Goal: Find specific page/section: Find specific page/section

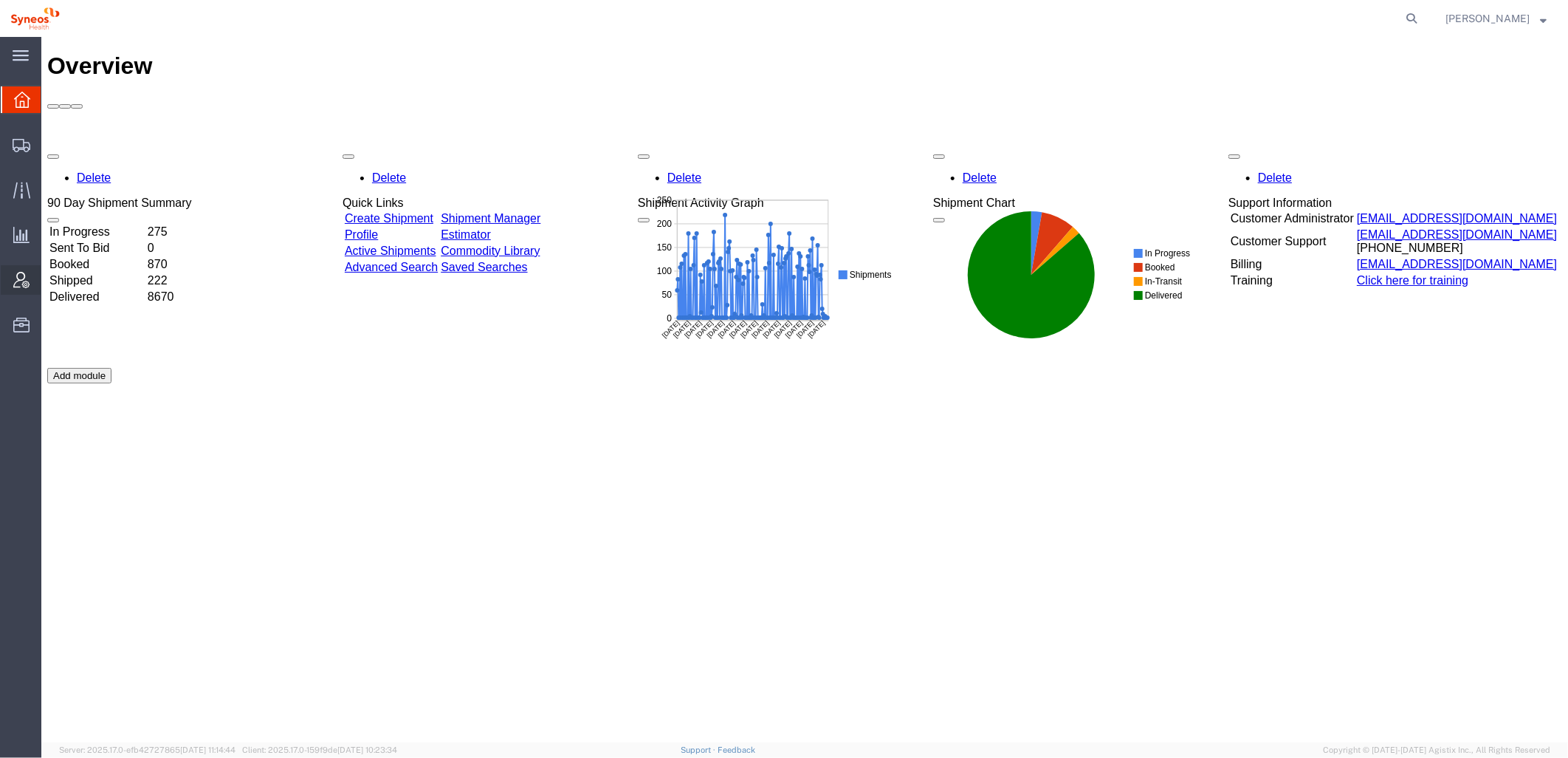
click at [24, 280] on icon at bounding box center [21, 280] width 16 height 16
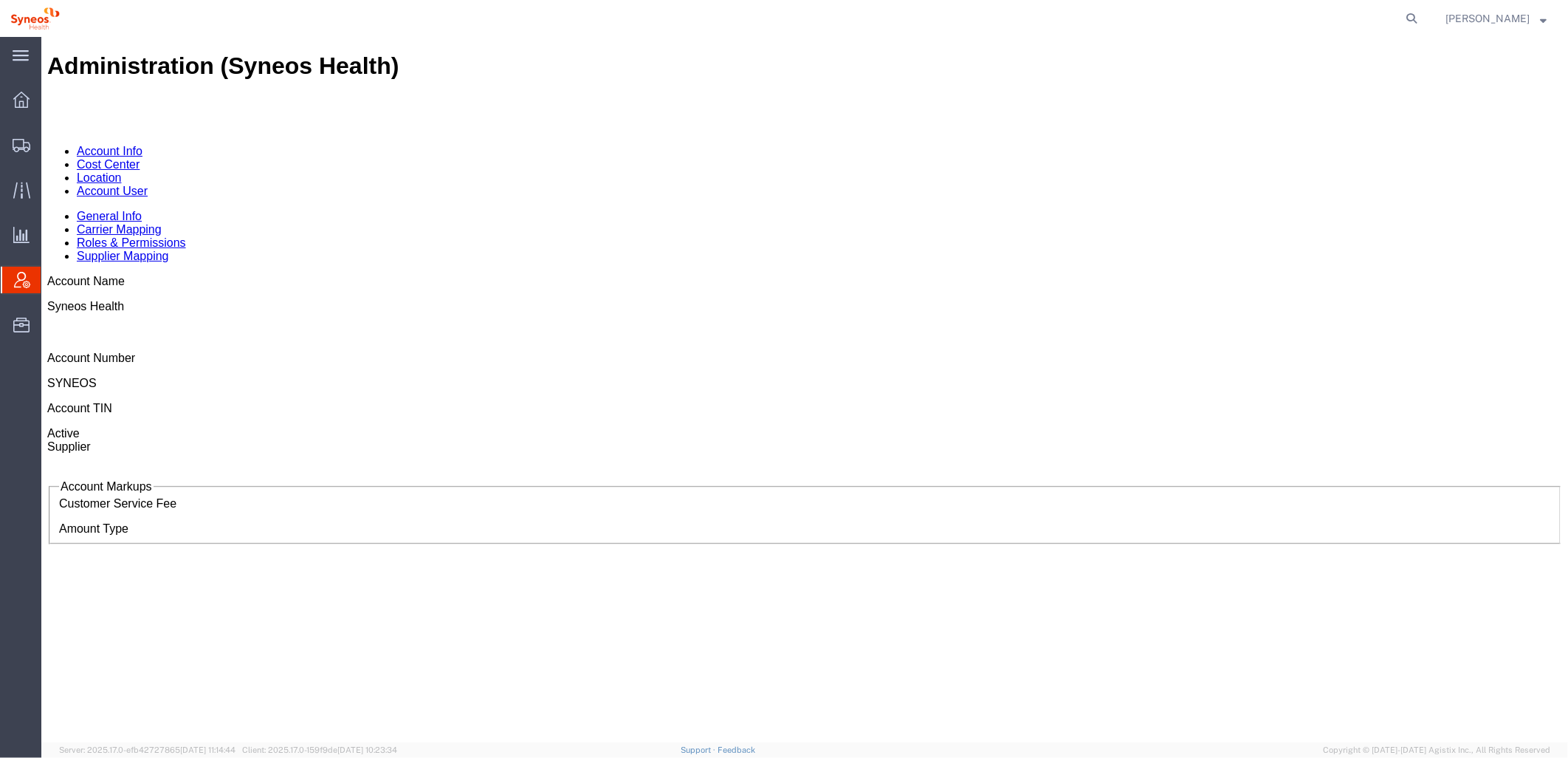
click at [147, 184] on link "Account User" at bounding box center [111, 190] width 71 height 13
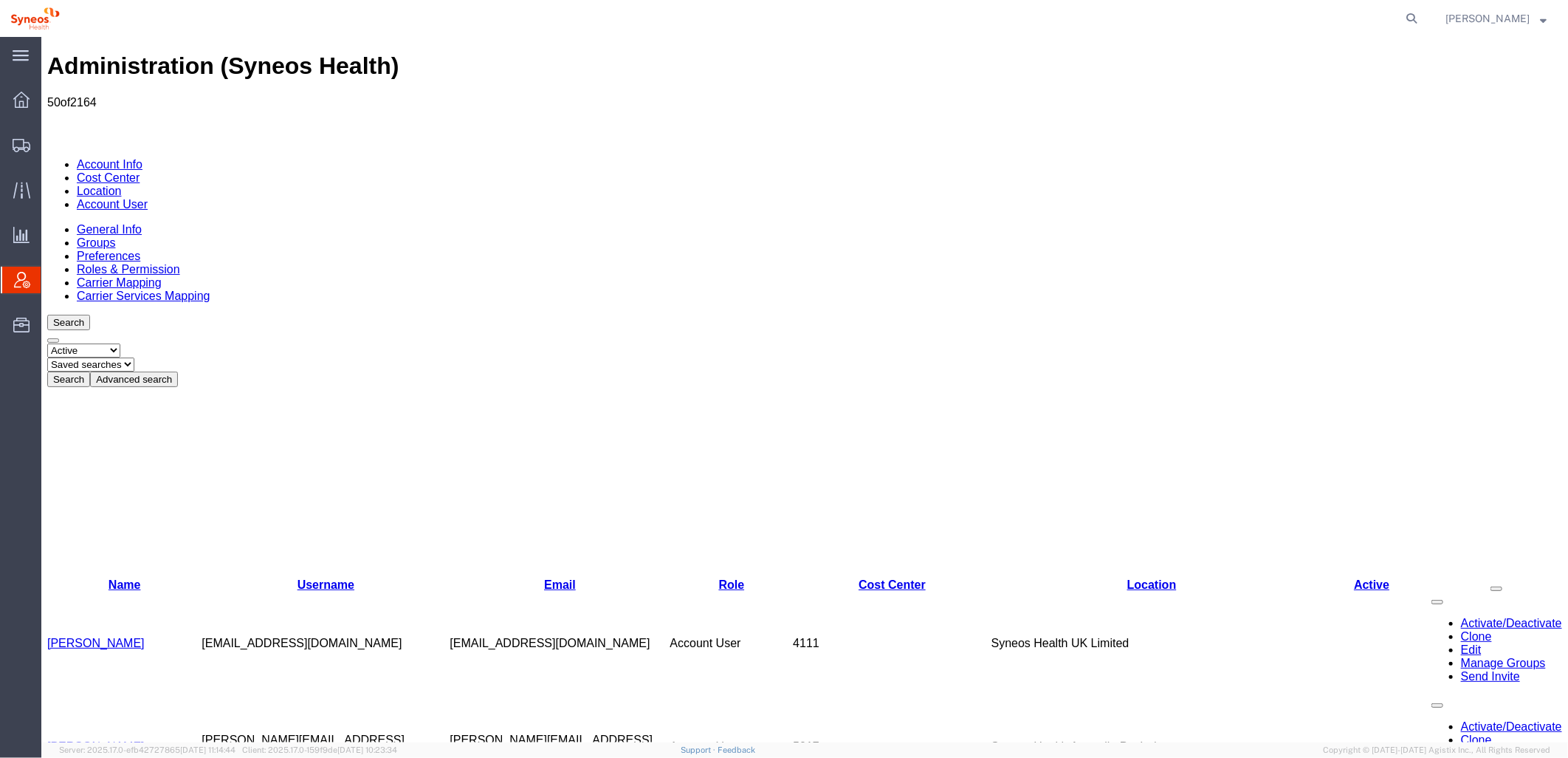
click at [147, 197] on link "Account User" at bounding box center [111, 204] width 71 height 13
click at [177, 371] on button "Advanced search" at bounding box center [134, 378] width 88 height 15
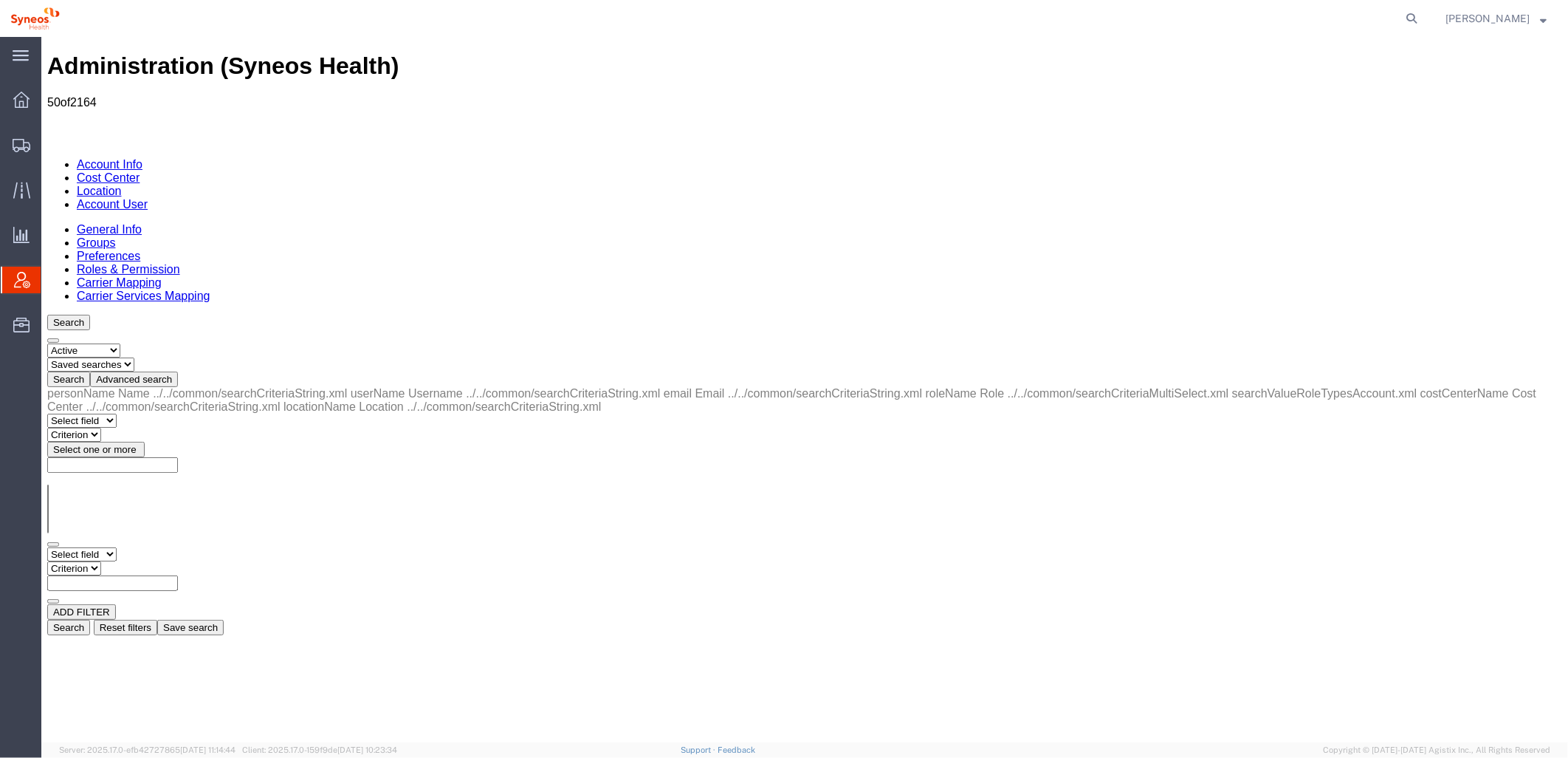
click at [112, 546] on select "Select field Cost Center Email Location Name Role Username" at bounding box center [80, 553] width 69 height 14
select select "locationName"
click at [46, 546] on select "Select field Cost Center Email Location Name Role Username" at bounding box center [80, 553] width 69 height 14
click at [135, 561] on select "Criterion contains does not contain is is blank is not blank starts with" at bounding box center [90, 567] width 89 height 14
select select "contains"
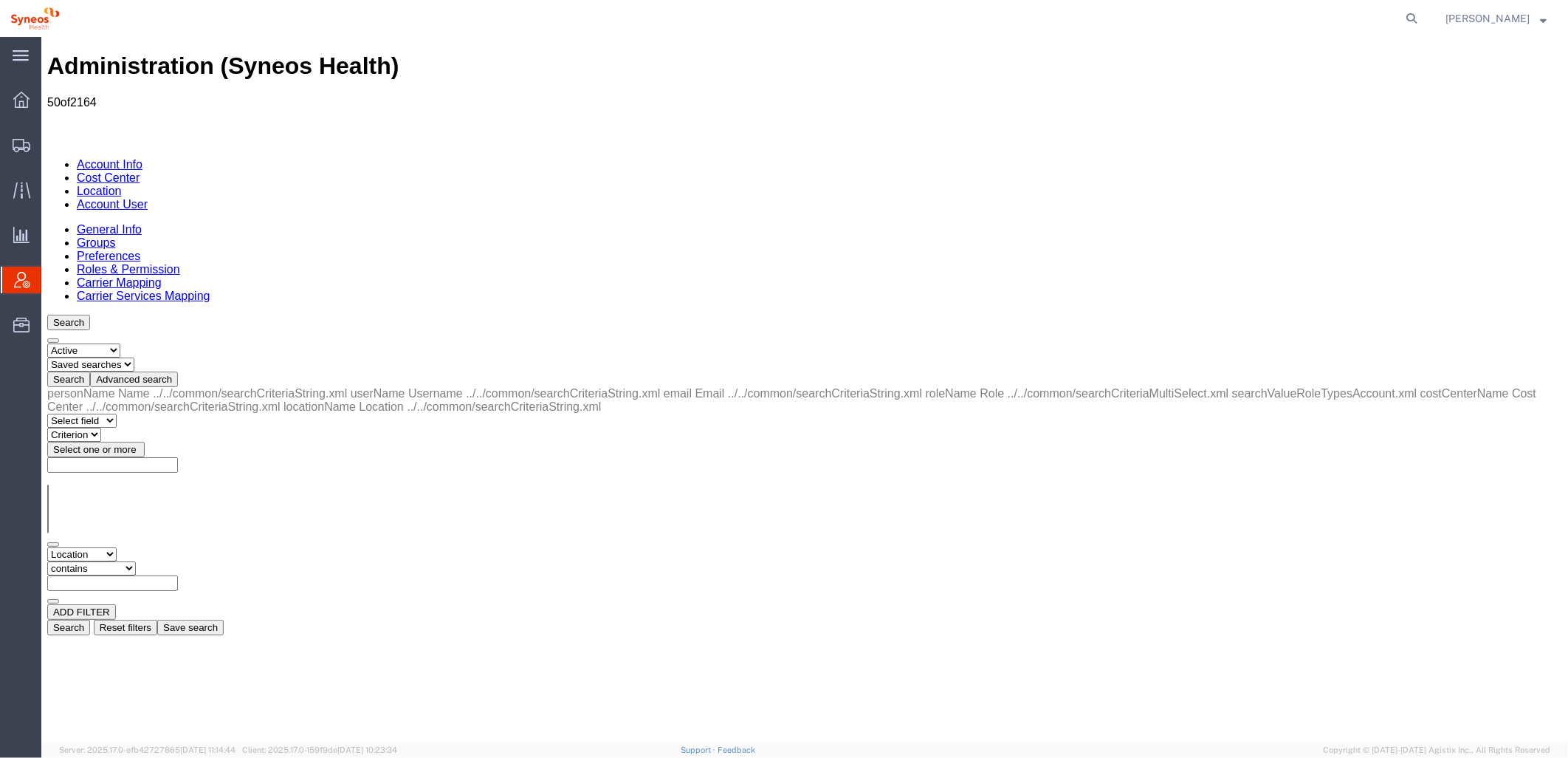
click at [135, 561] on select "Criterion contains does not contain is is blank is not blank starts with" at bounding box center [90, 567] width 89 height 14
click at [177, 574] on input "text" at bounding box center [112, 582] width 131 height 15
click at [90, 619] on button "Search" at bounding box center [68, 627] width 43 height 15
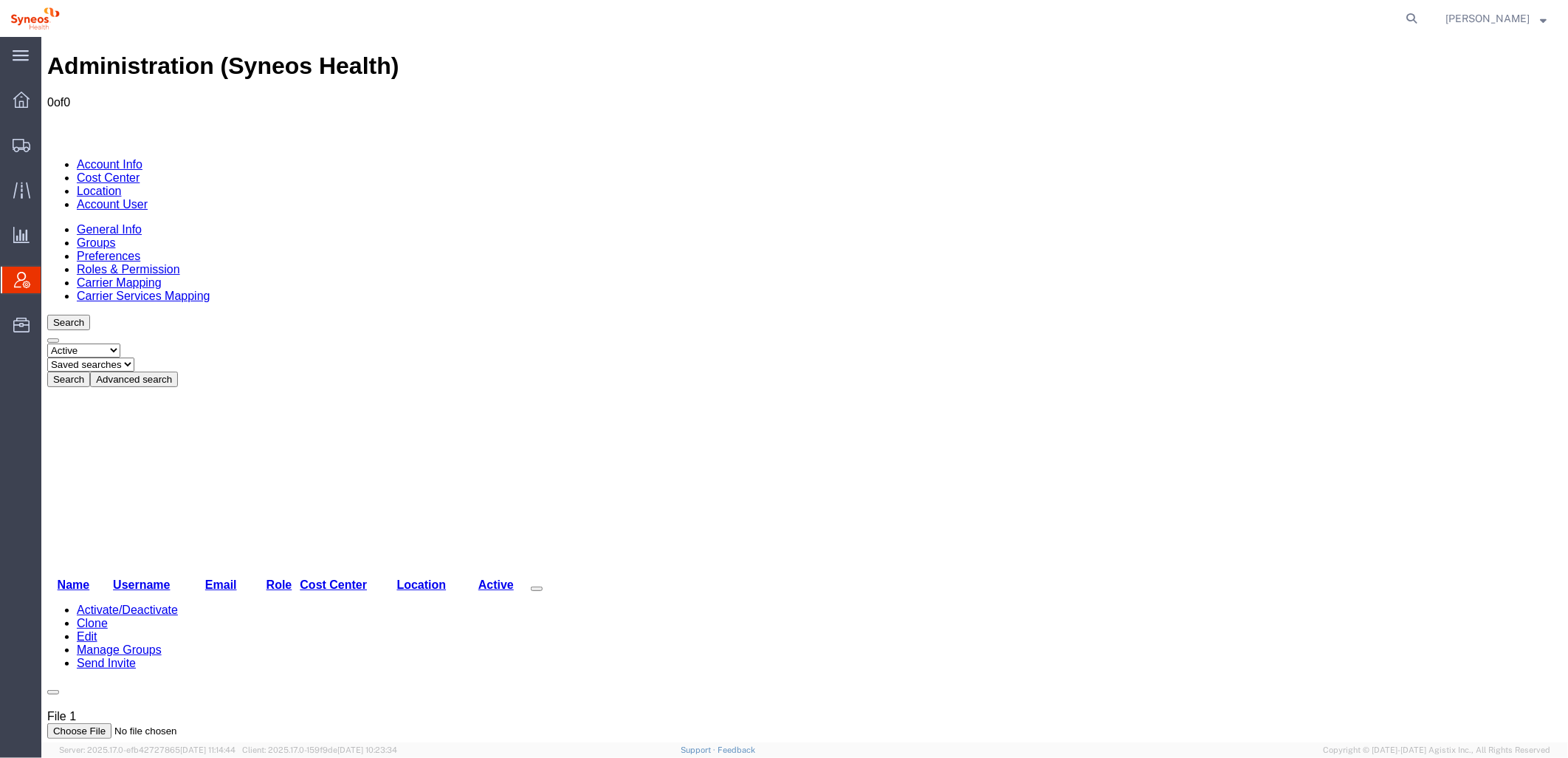
click at [177, 371] on button "Advanced search" at bounding box center [134, 378] width 88 height 15
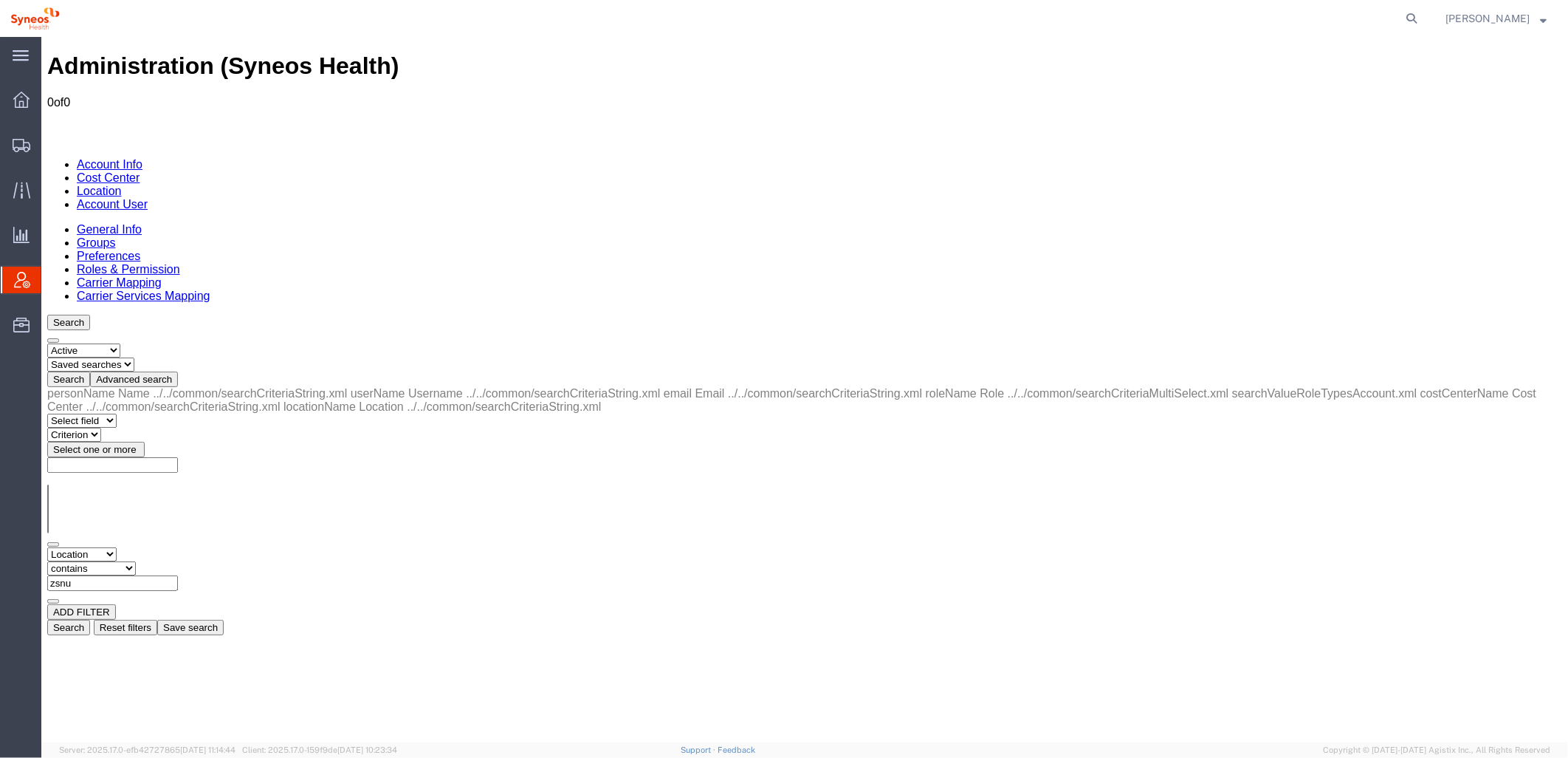
click at [177, 574] on input "zsnu" at bounding box center [112, 582] width 131 height 15
type input "zdnu"
click at [90, 619] on button "Search" at bounding box center [68, 627] width 43 height 15
